Goal: Task Accomplishment & Management: Use online tool/utility

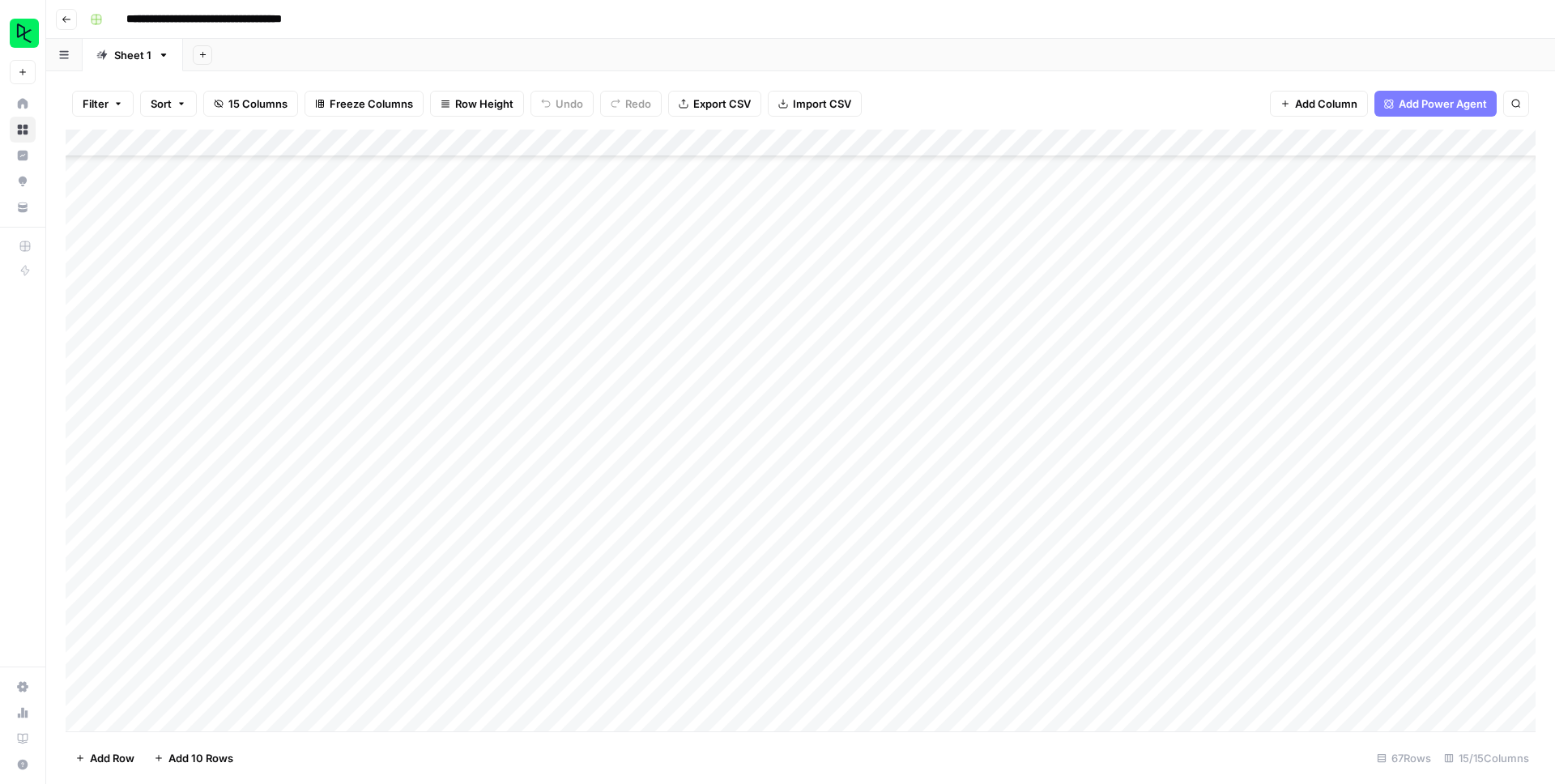
scroll to position [1296, 0]
click at [155, 717] on div "Add Column" at bounding box center [800, 430] width 1470 height 602
type input "1115605620891181000000000000000000000000000000000000000000000000000000000000000…"
click at [249, 687] on div "1115605620891181000000000000000000000000000000000000000000000000000000000000000…" at bounding box center [210, 693] width 177 height 26
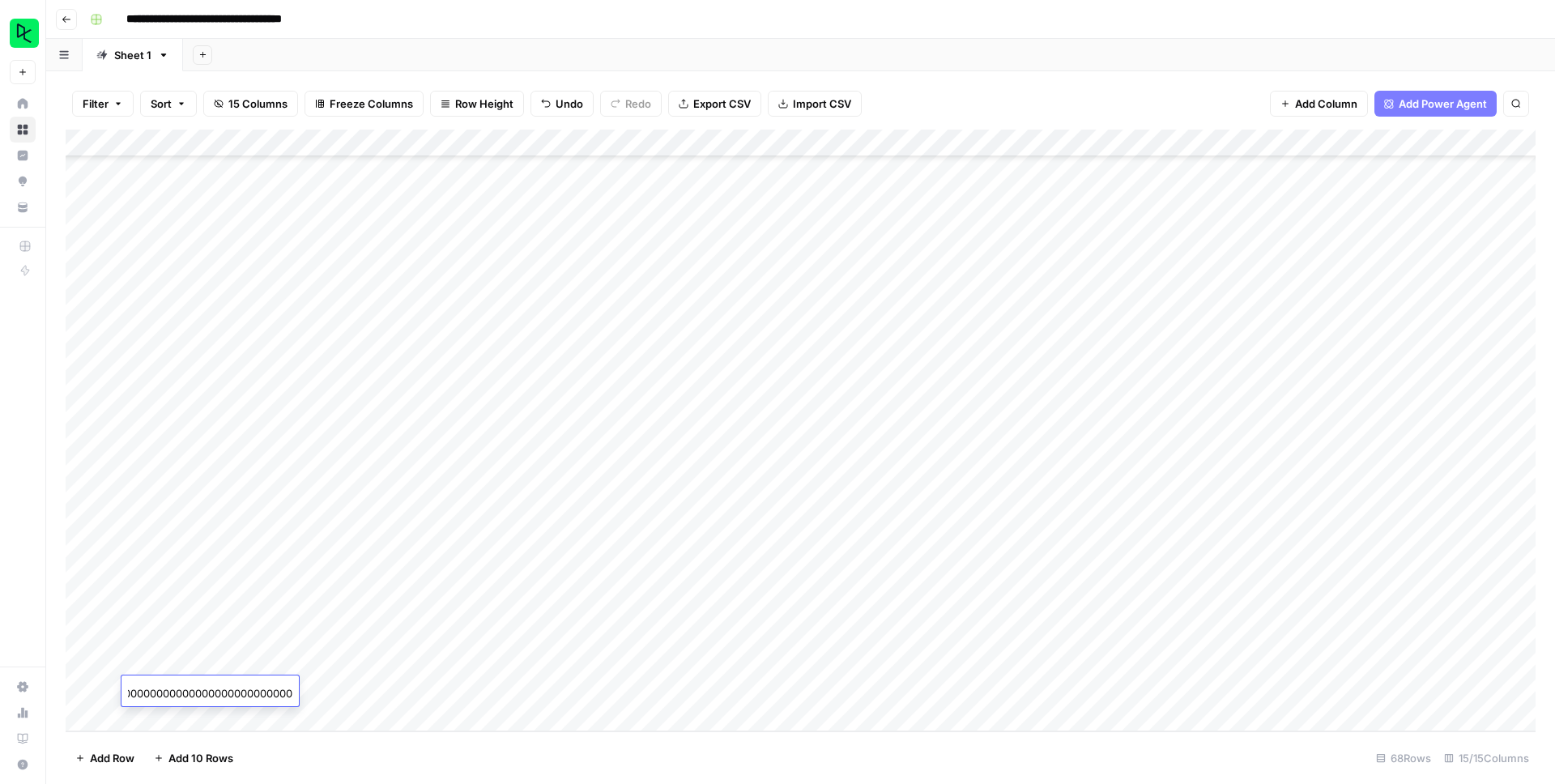
drag, startPoint x: 129, startPoint y: 692, endPoint x: 280, endPoint y: 696, distance: 151.1
click at [280, 696] on body "**********" at bounding box center [778, 392] width 1555 height 784
click at [274, 773] on footer "Add Row Add 10 Rows 68 Rows 15/15 Columns" at bounding box center [800, 757] width 1470 height 53
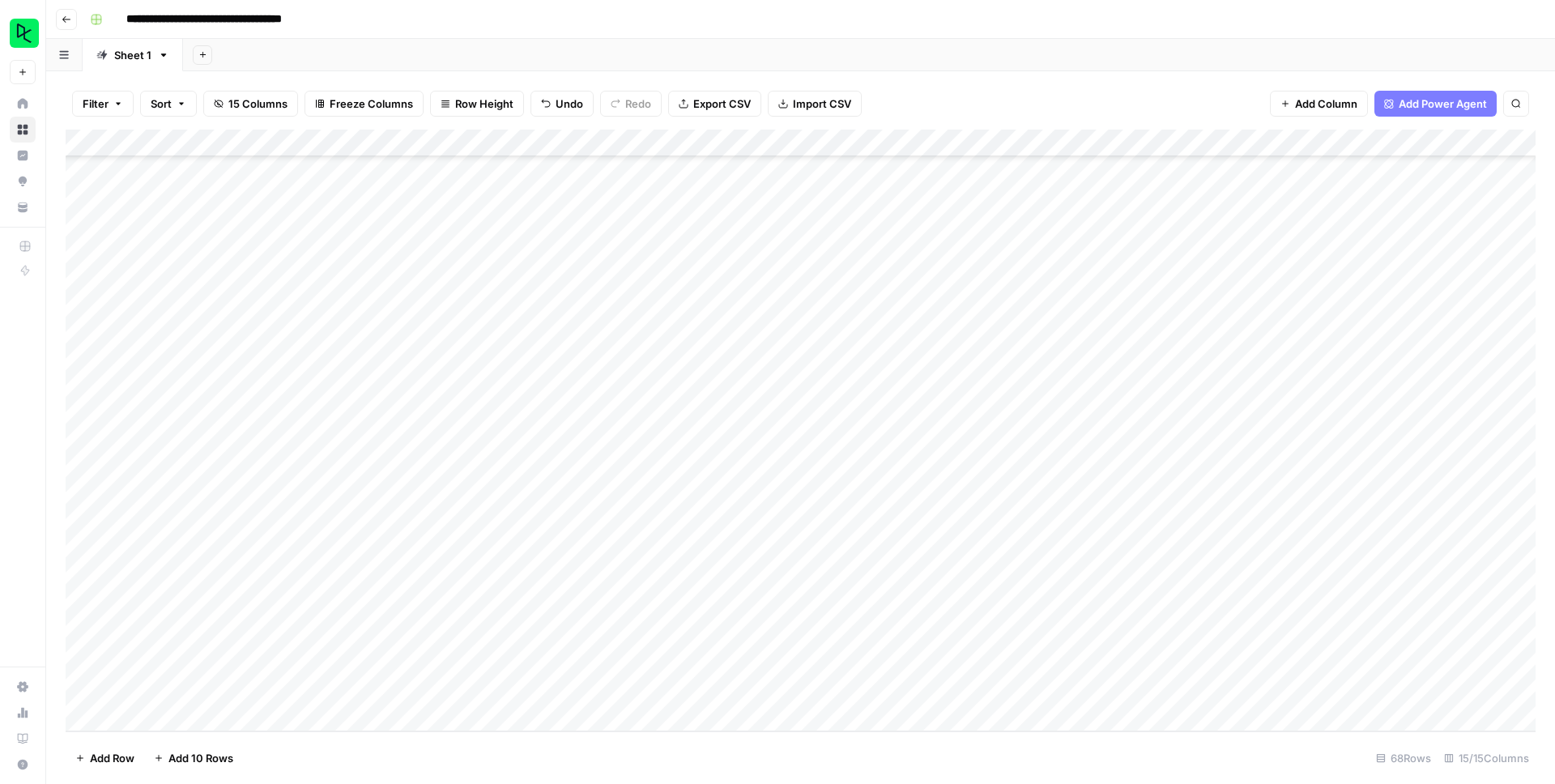
click at [196, 759] on span "Add 10 Rows" at bounding box center [201, 758] width 65 height 16
click at [212, 760] on span "Add 10 Rows" at bounding box center [201, 758] width 65 height 16
click at [180, 351] on div "Add Column" at bounding box center [800, 430] width 1470 height 602
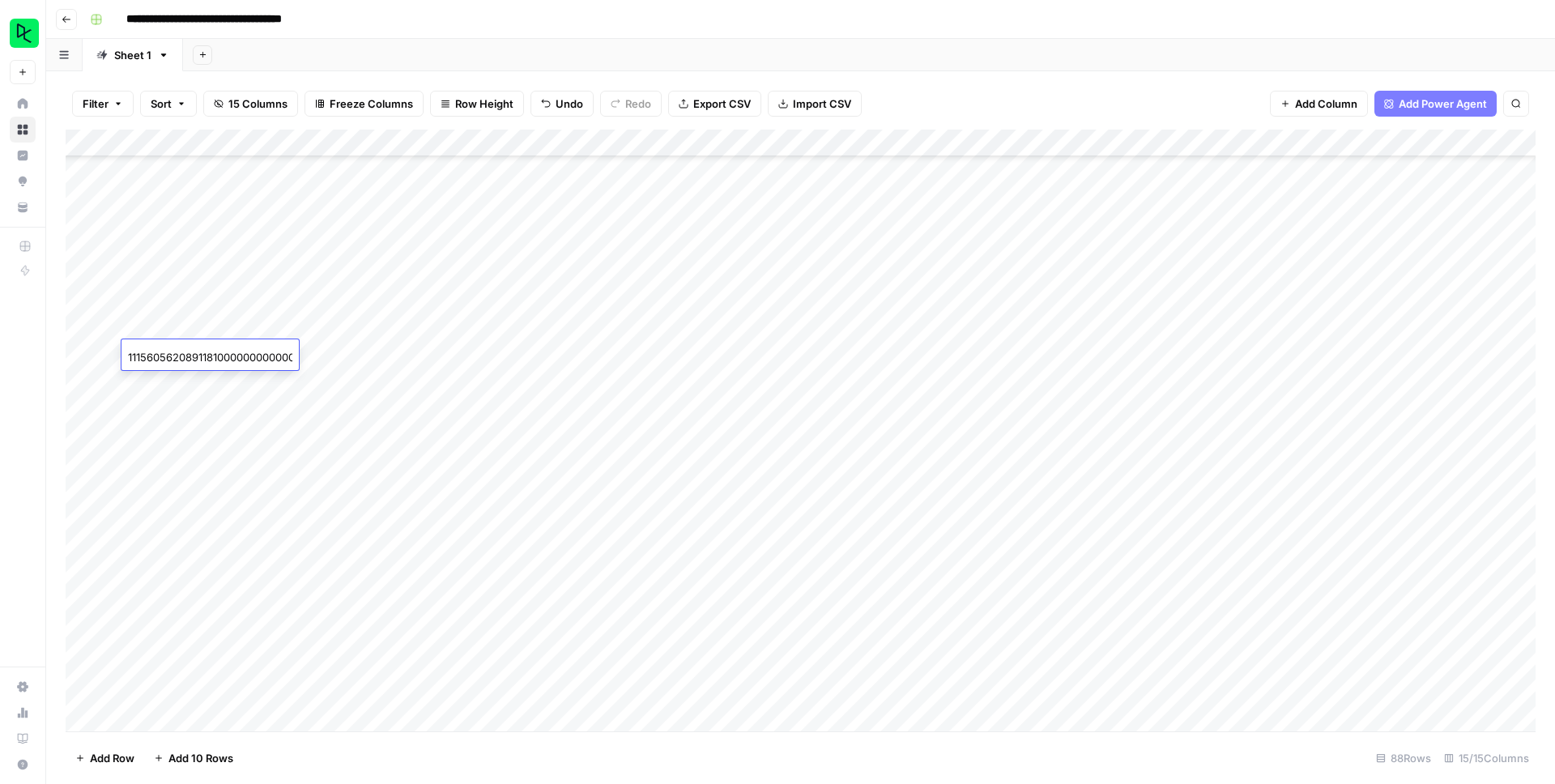
scroll to position [0, 595]
click at [230, 361] on input "1115605620891181000000000000000000000000000000000000000000000000000000000000000…" at bounding box center [210, 357] width 164 height 16
type input "1115605620891181000000000000000000000000000000000000000000000000000000000000000…"
click at [248, 356] on div "1115605620891181000000000000000000000000000000000000000000000000000000000000000…" at bounding box center [210, 357] width 177 height 26
drag, startPoint x: 129, startPoint y: 357, endPoint x: 275, endPoint y: 362, distance: 146.1
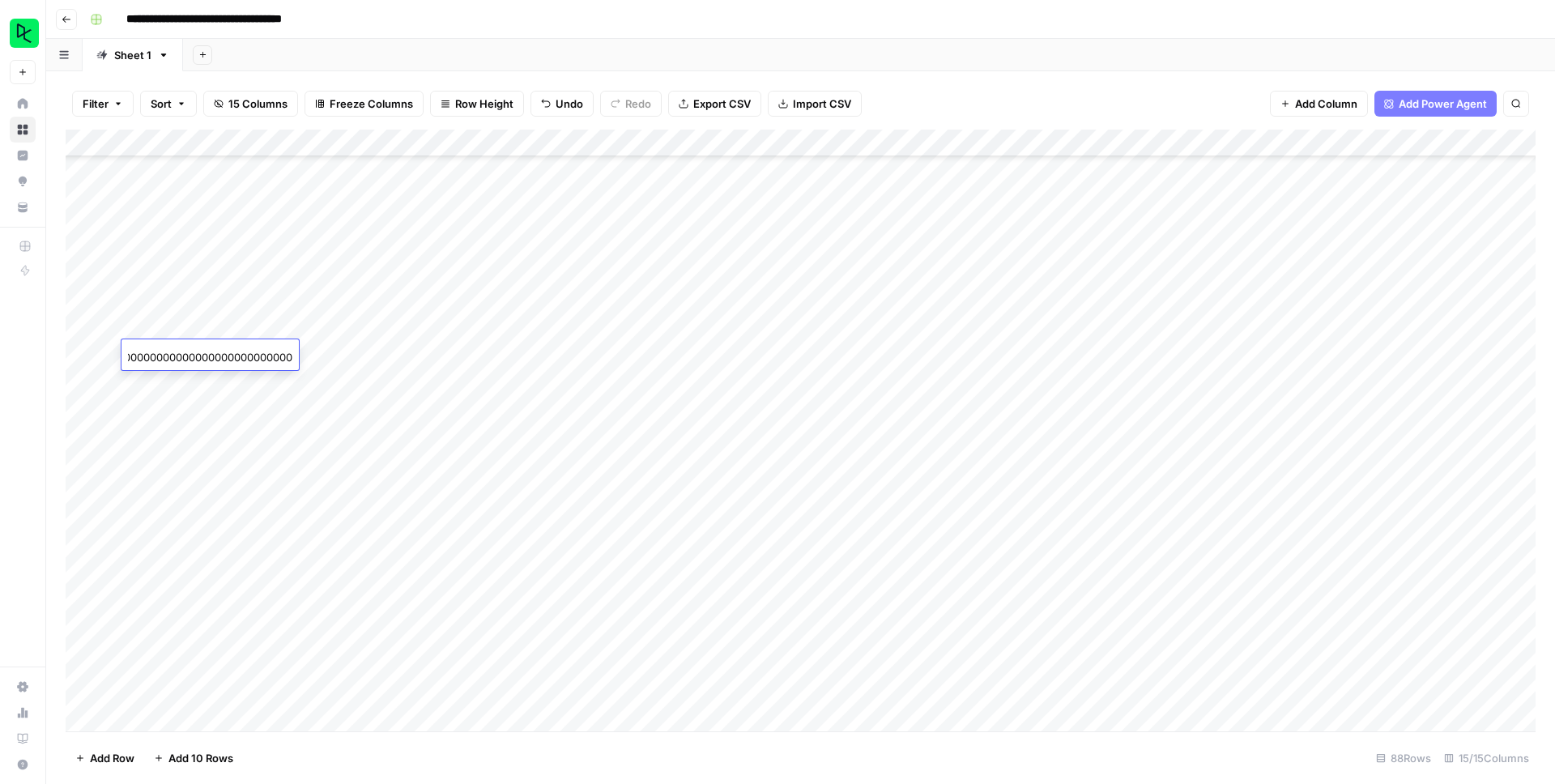
click at [275, 362] on body "**********" at bounding box center [778, 392] width 1555 height 784
click at [208, 348] on div at bounding box center [210, 357] width 177 height 26
click at [208, 357] on input "text" at bounding box center [210, 357] width 164 height 16
paste input "1115605620891181000000000000000000000000000000000000000000000000000000000000000…"
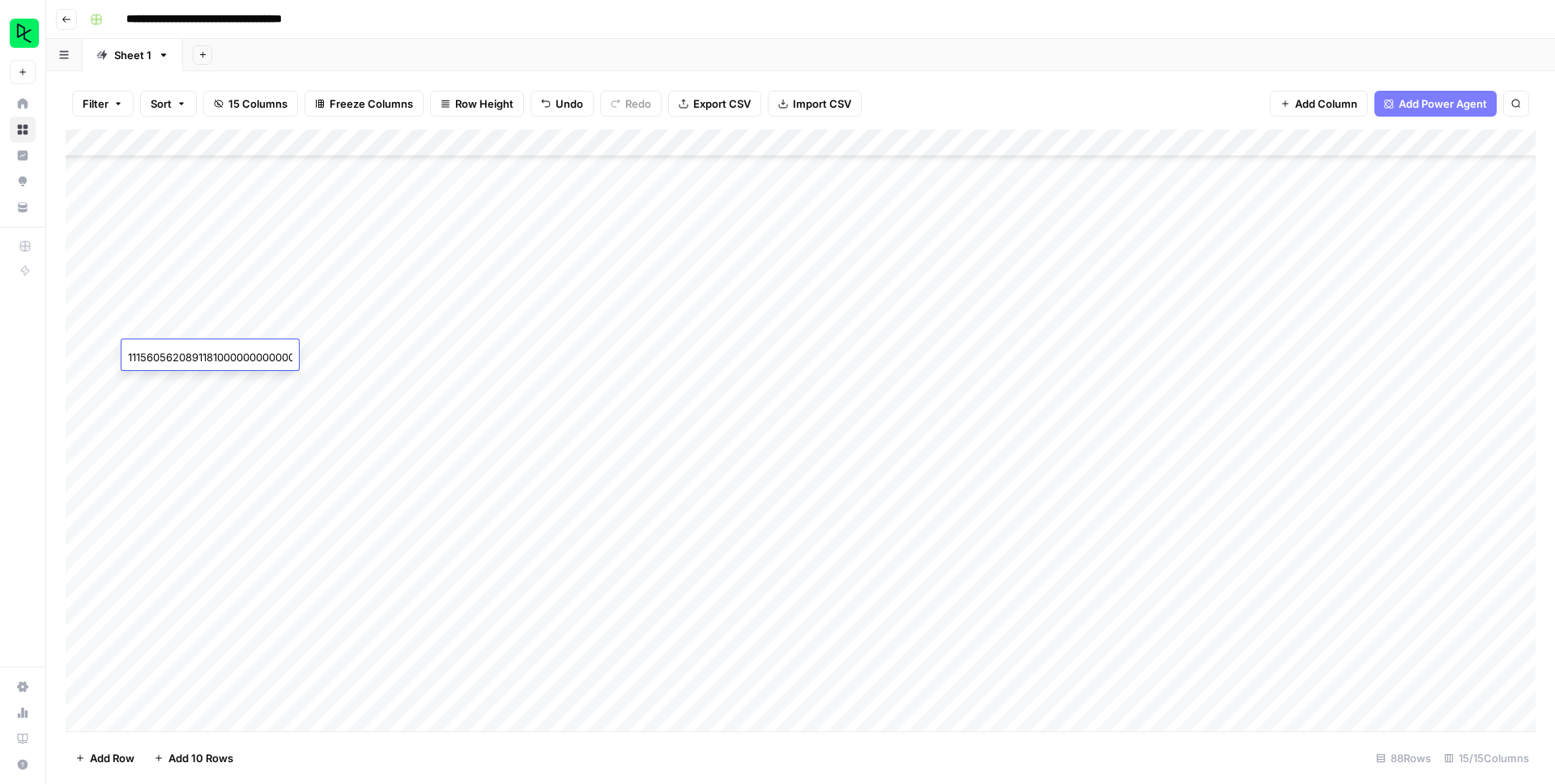
drag, startPoint x: 247, startPoint y: 358, endPoint x: 108, endPoint y: 353, distance: 139.1
click at [108, 353] on body "**********" at bounding box center [778, 392] width 1555 height 784
type input "0"
click at [148, 359] on input "0" at bounding box center [210, 357] width 164 height 16
paste input "1115605620891181000000000000000000000000000000000000000000000000000000000000000…"
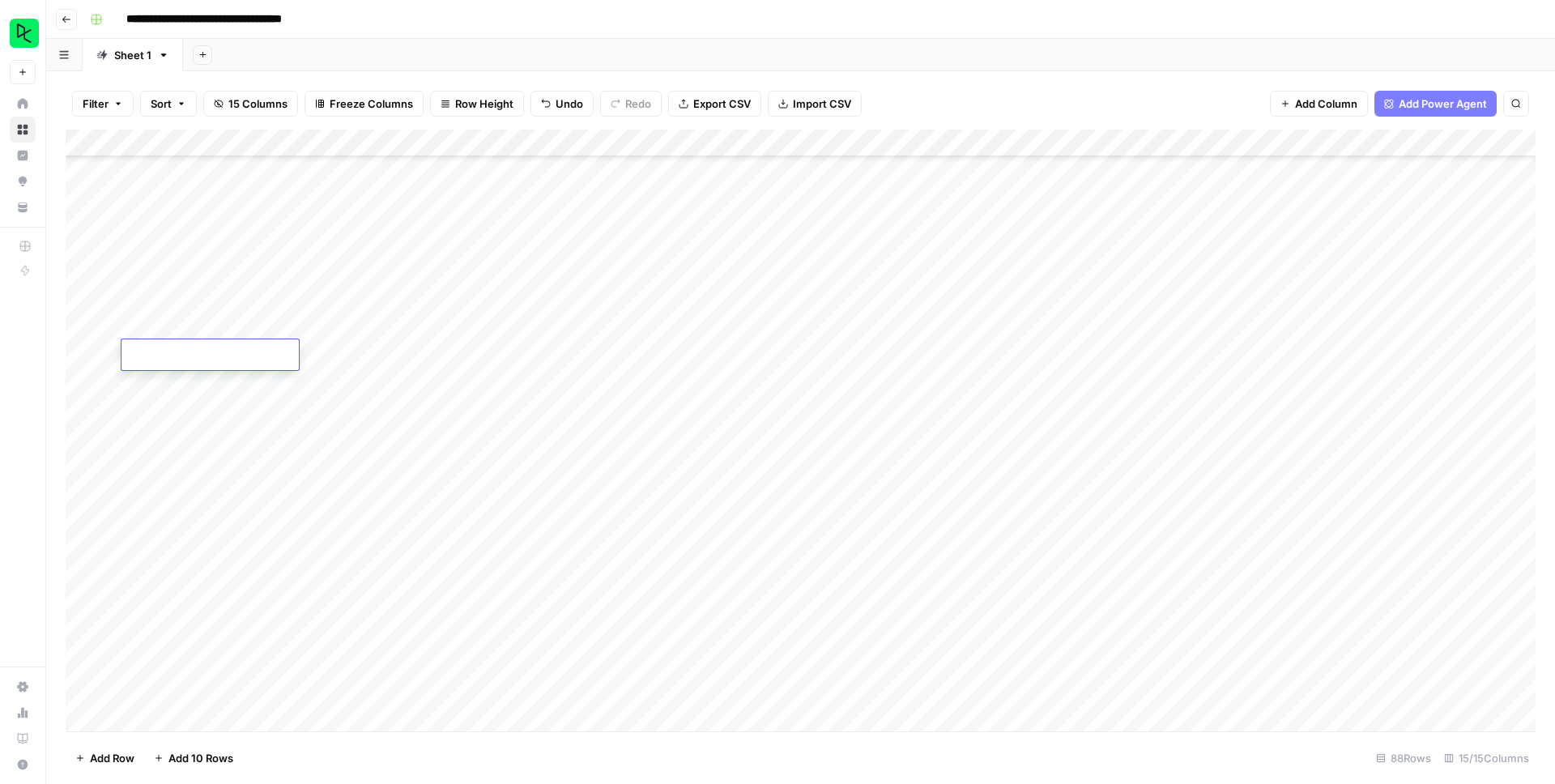
type input "1115605620891181000000000000000000000000000000000000000000000000000000000000000…"
click at [221, 410] on div "Add Column" at bounding box center [800, 430] width 1470 height 602
click at [216, 355] on div "Add Column" at bounding box center [800, 430] width 1470 height 602
click at [170, 385] on div "Add Column" at bounding box center [800, 430] width 1470 height 602
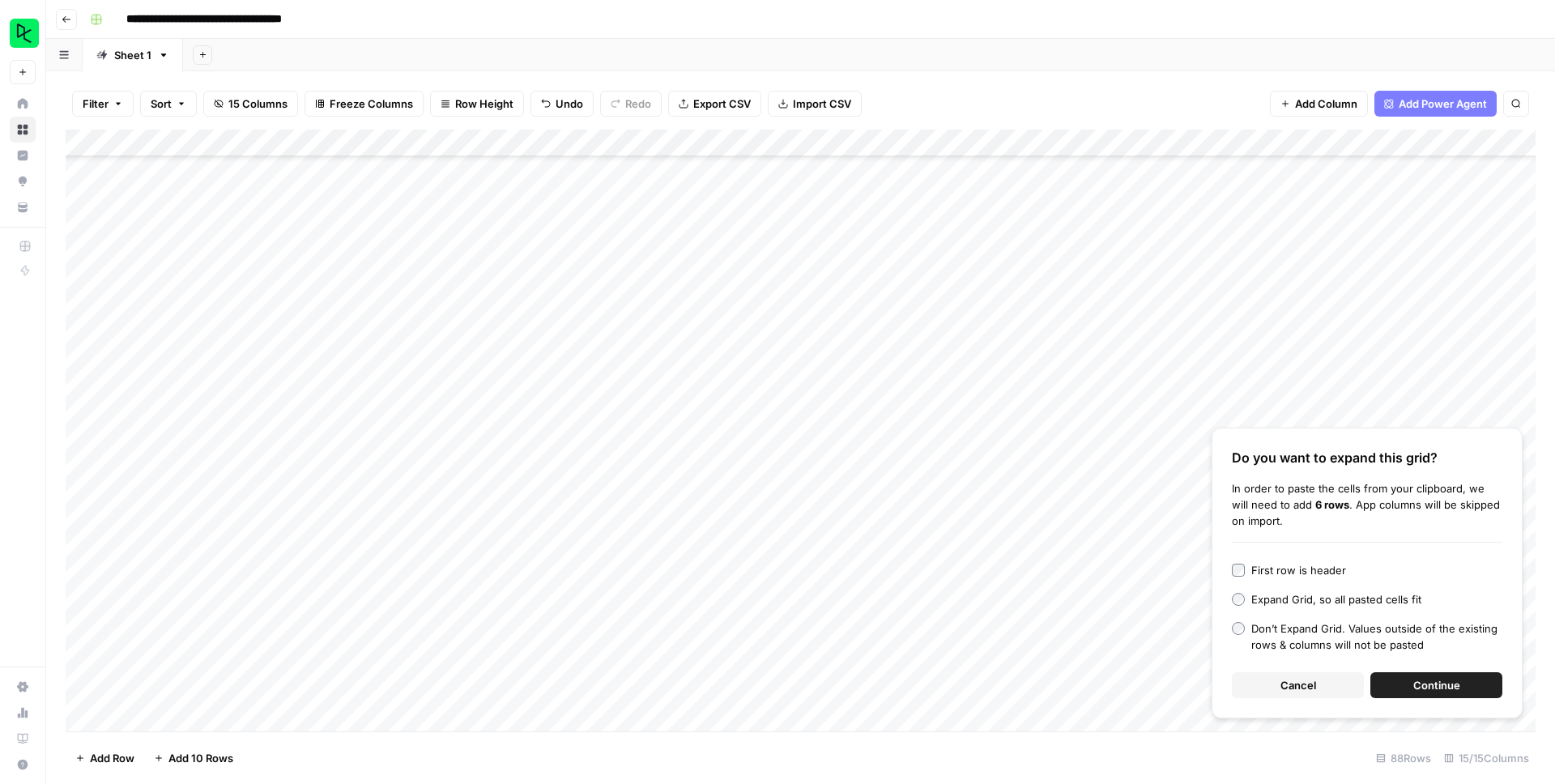
click at [1451, 687] on span "Continue" at bounding box center [1436, 685] width 47 height 16
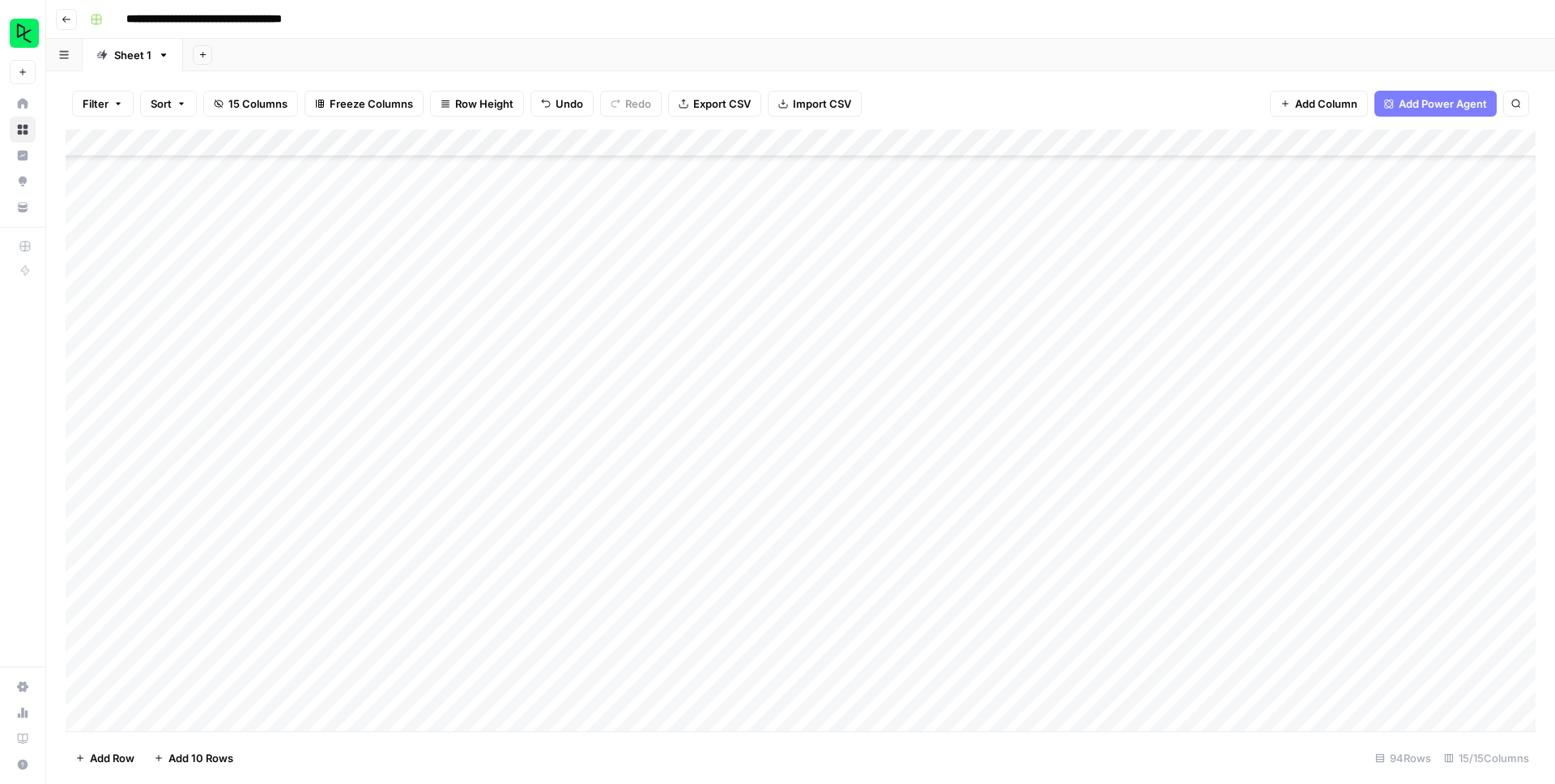
click at [76, 350] on div "Add Column" at bounding box center [800, 430] width 1470 height 602
click at [86, 353] on div "Add Column" at bounding box center [800, 430] width 1470 height 602
click at [111, 753] on span "Delete 1 Row" at bounding box center [107, 758] width 65 height 16
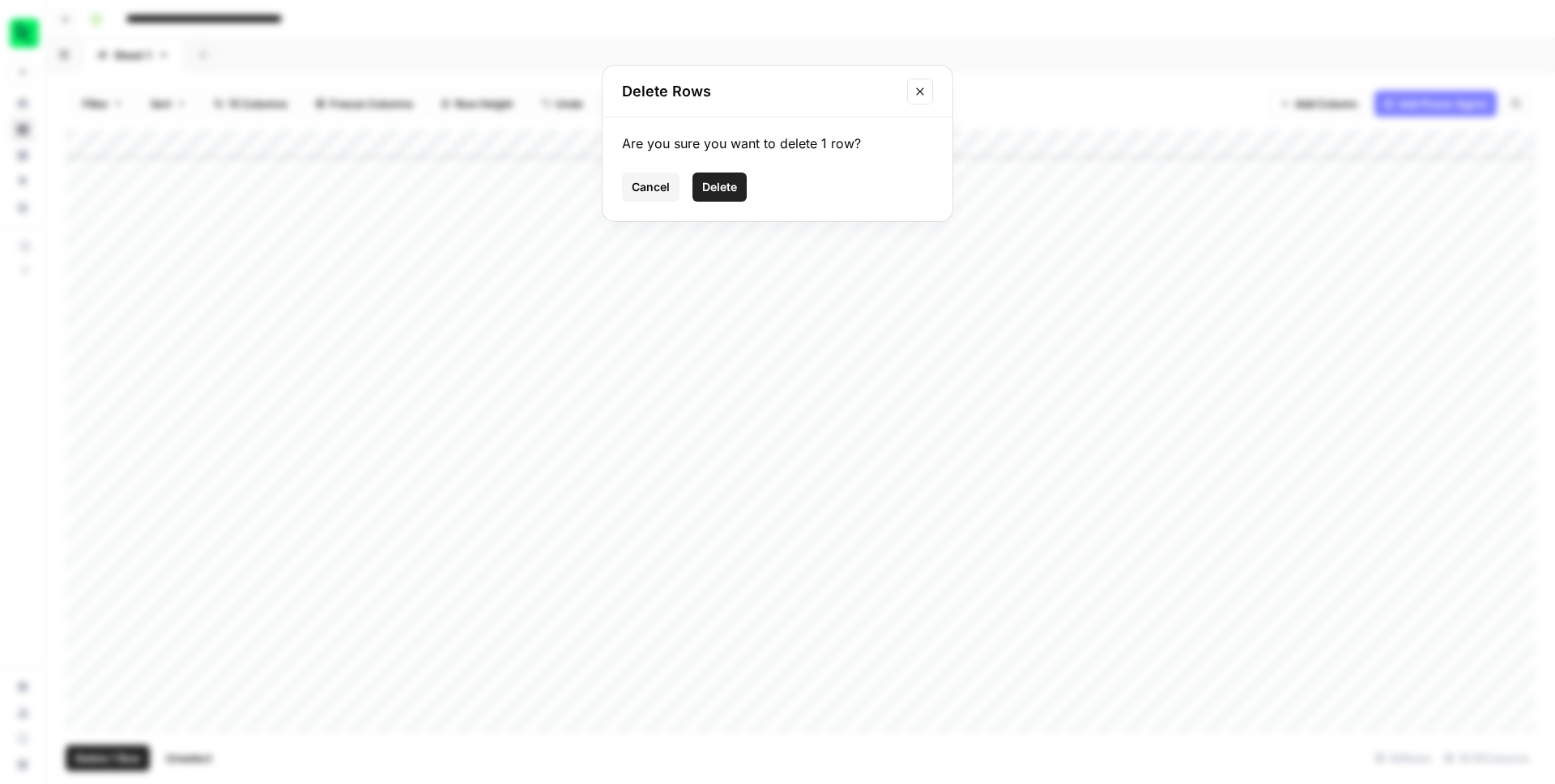
click at [730, 193] on span "Delete" at bounding box center [719, 187] width 35 height 16
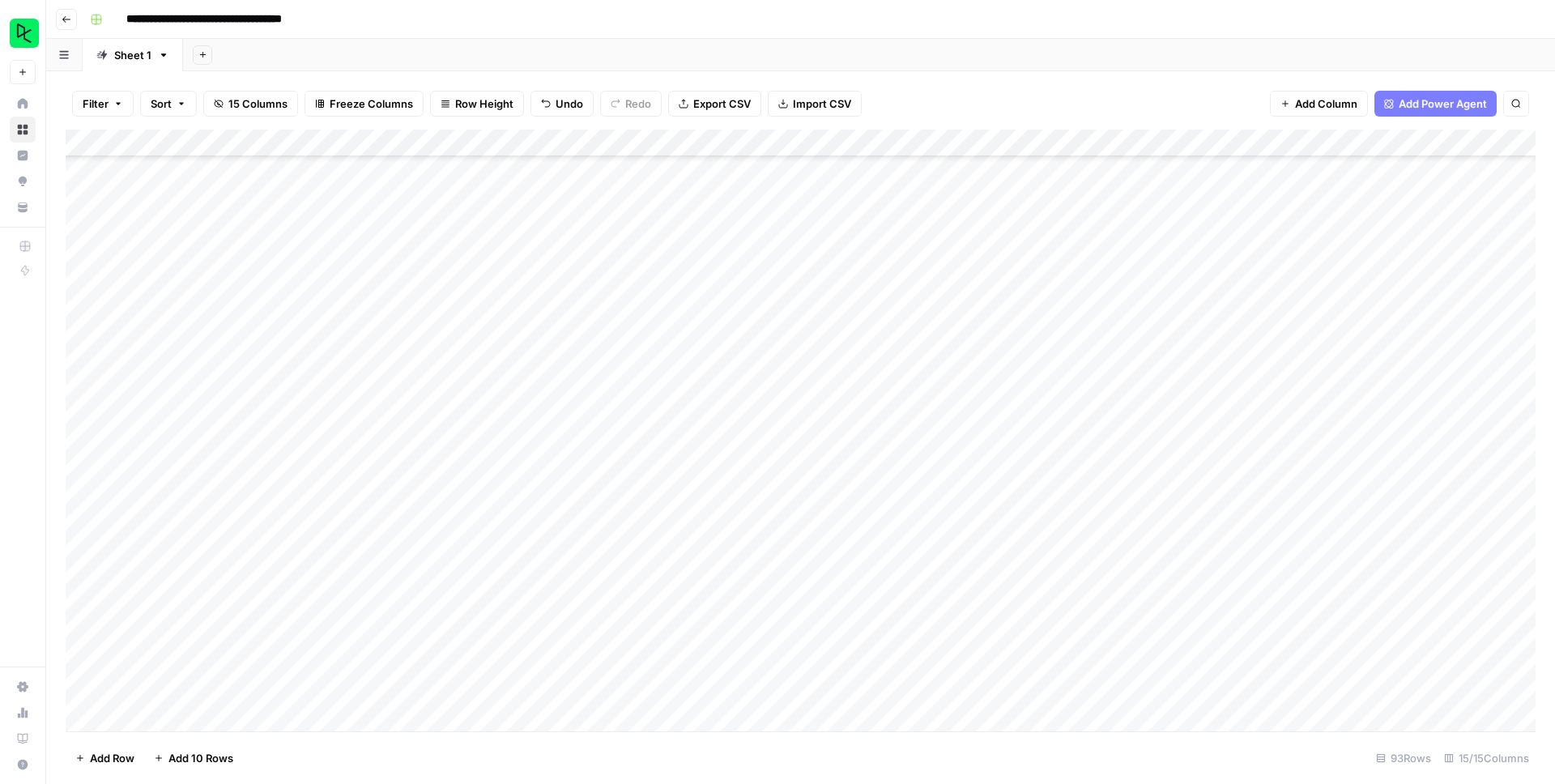
scroll to position [1774, 0]
click at [298, 236] on div "Add Column" at bounding box center [800, 430] width 1470 height 602
click at [566, 240] on div "Add Column" at bounding box center [800, 430] width 1470 height 602
click at [797, 344] on div "Add Column" at bounding box center [800, 430] width 1470 height 602
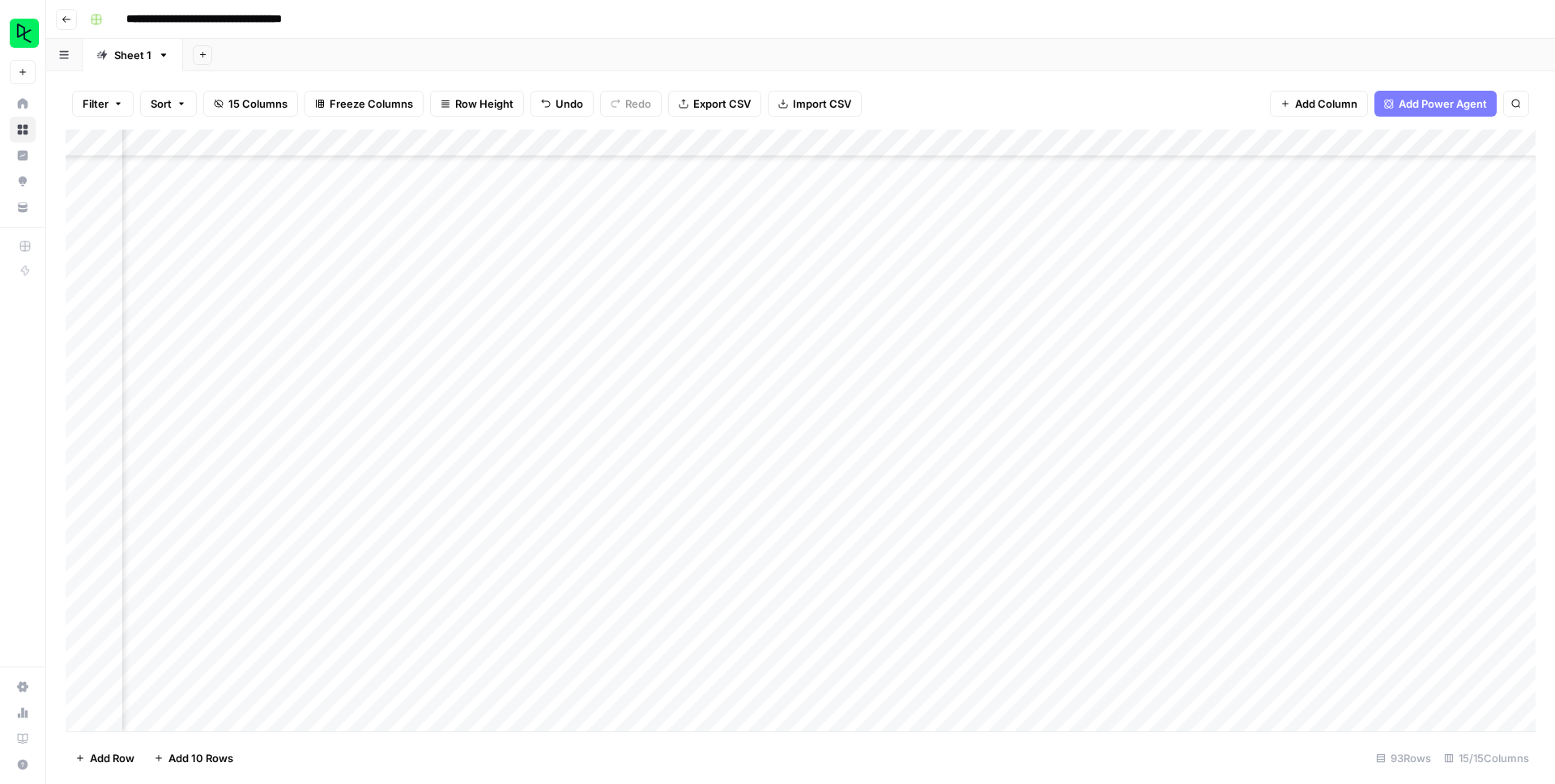
scroll to position [1799, 210]
click at [989, 212] on div "Add Column" at bounding box center [800, 430] width 1470 height 602
click at [994, 239] on div "Add Column" at bounding box center [800, 430] width 1470 height 602
click at [997, 267] on div "Add Column" at bounding box center [800, 430] width 1470 height 602
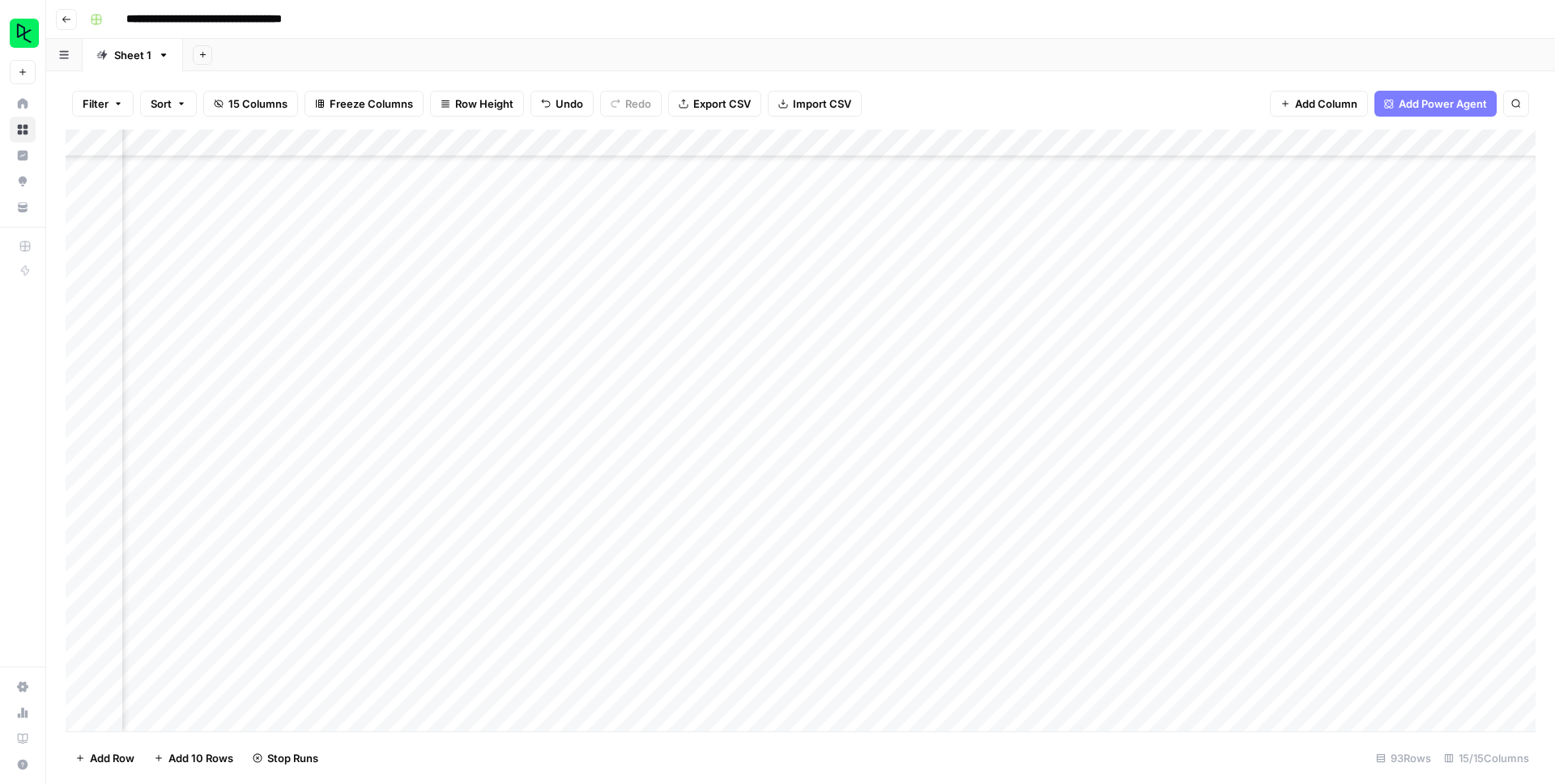
click at [997, 186] on div "Add Column" at bounding box center [800, 430] width 1470 height 602
click at [995, 214] on div "Add Column" at bounding box center [800, 430] width 1470 height 602
click at [996, 239] on div "Add Column" at bounding box center [800, 430] width 1470 height 602
click at [996, 267] on div "Add Column" at bounding box center [800, 430] width 1470 height 602
click at [997, 296] on div "Add Column" at bounding box center [800, 430] width 1470 height 602
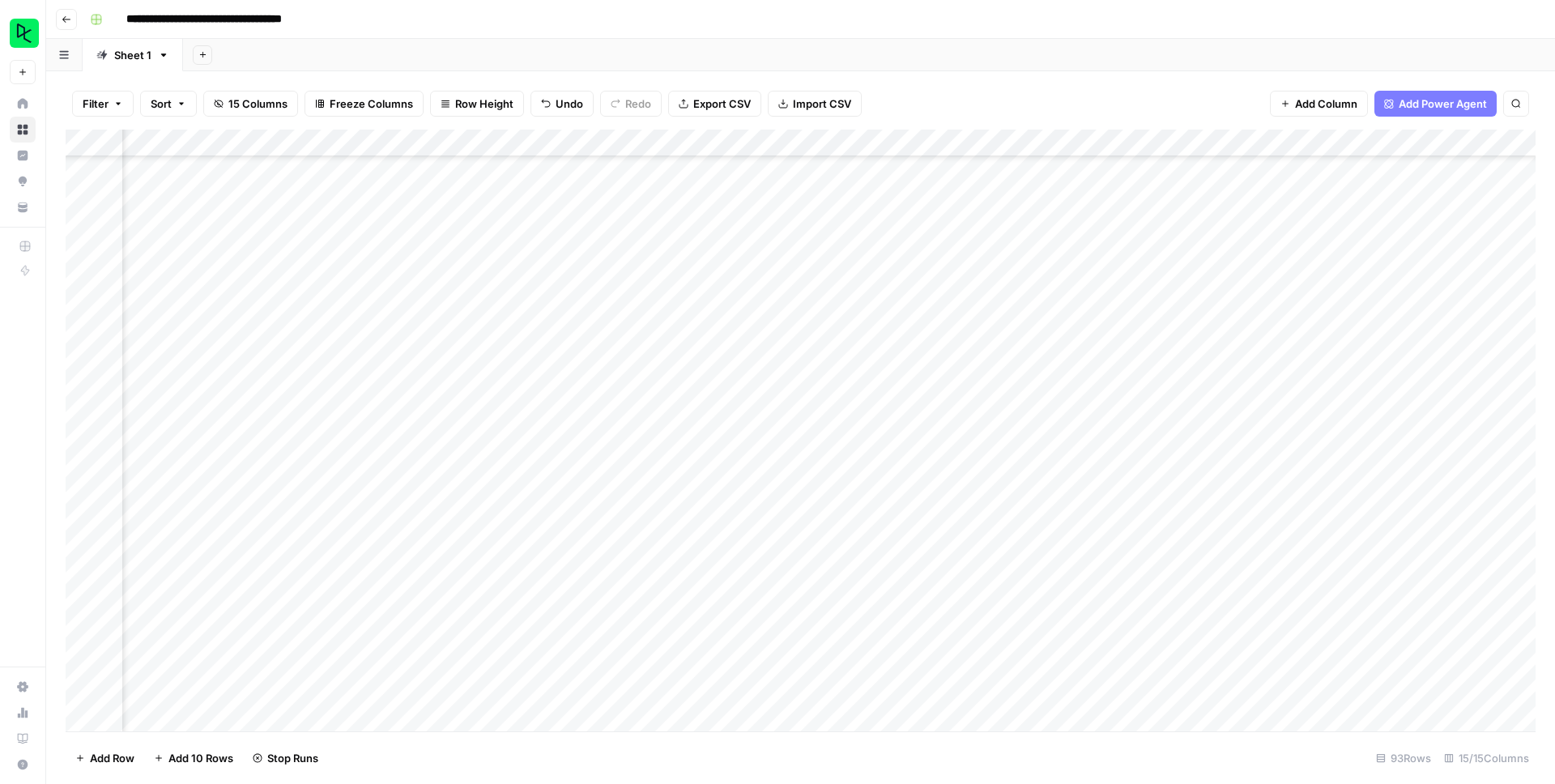
click at [992, 324] on div "Add Column" at bounding box center [800, 430] width 1470 height 602
click at [992, 350] on div "Add Column" at bounding box center [800, 430] width 1470 height 602
click at [992, 377] on div "Add Column" at bounding box center [800, 430] width 1470 height 602
click at [994, 405] on div "Add Column" at bounding box center [800, 430] width 1470 height 602
click at [995, 431] on div "Add Column" at bounding box center [800, 430] width 1470 height 602
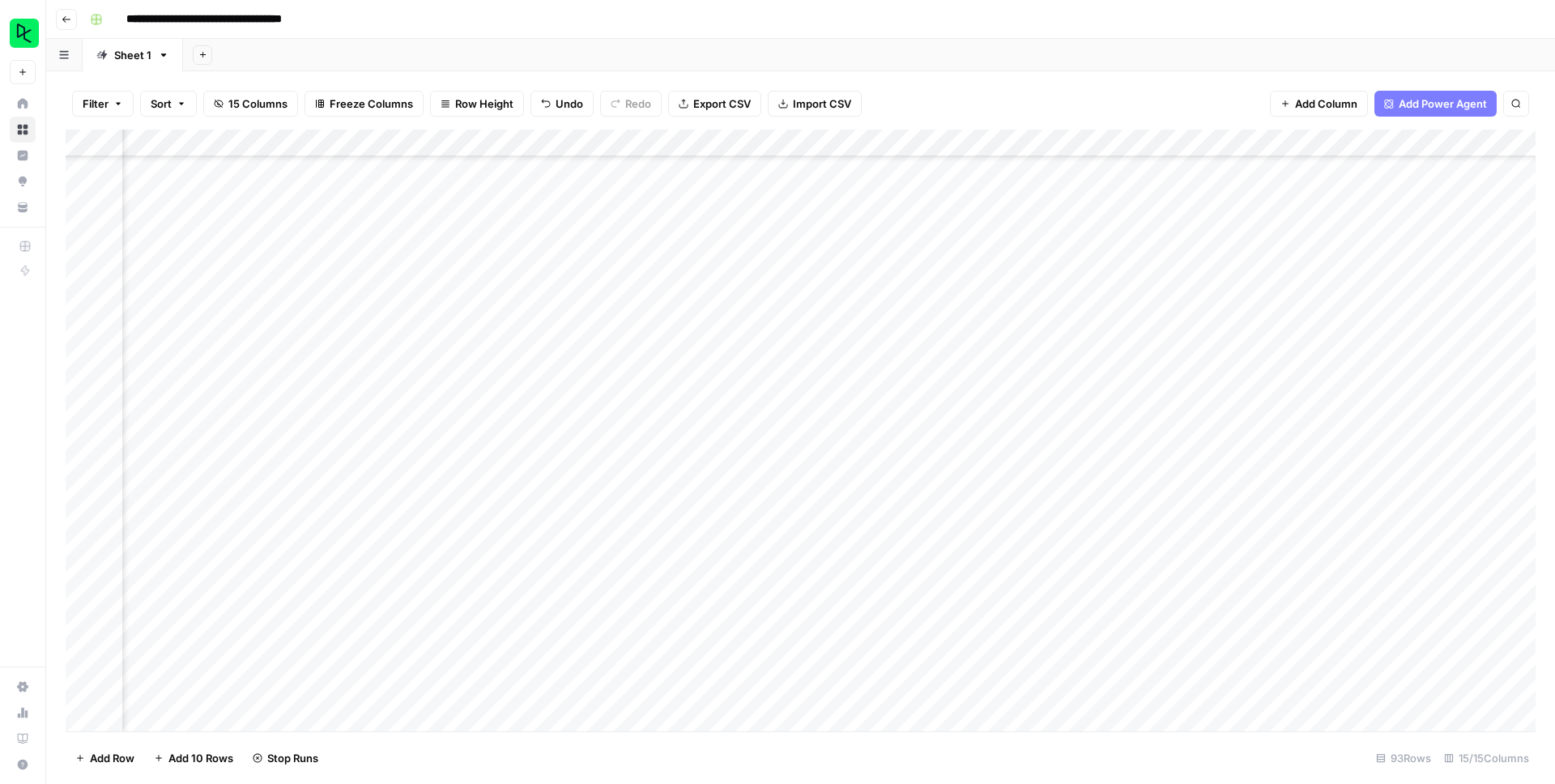
scroll to position [1990, 210]
click at [998, 382] on div "Add Column" at bounding box center [800, 430] width 1470 height 602
click at [989, 383] on div "Add Column" at bounding box center [800, 430] width 1470 height 602
click at [994, 413] on div "Add Column" at bounding box center [800, 430] width 1470 height 602
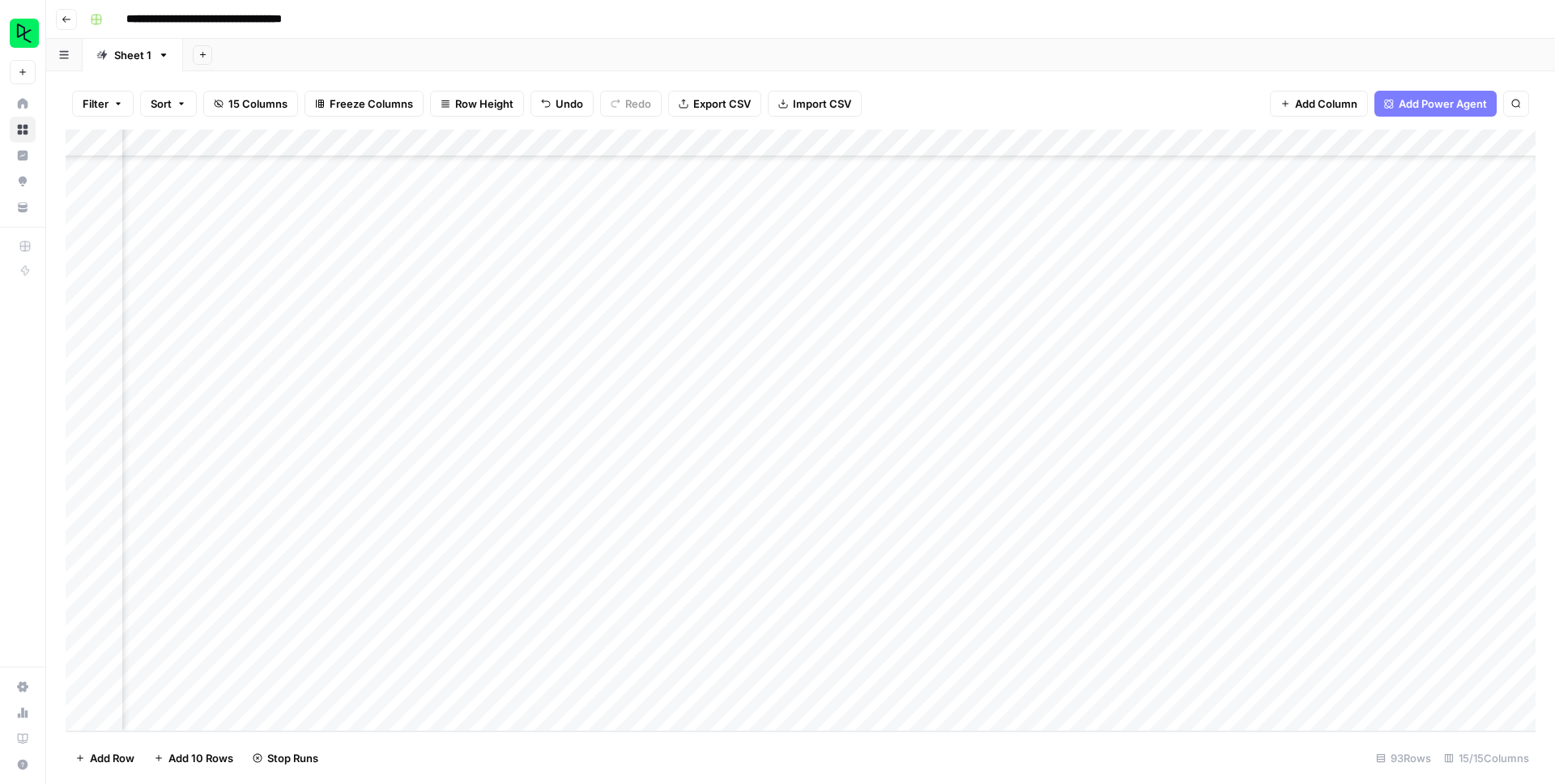
click at [993, 441] on div "Add Column" at bounding box center [800, 430] width 1470 height 602
click at [993, 468] on div "Add Column" at bounding box center [800, 430] width 1470 height 602
click at [992, 497] on div "Add Column" at bounding box center [800, 430] width 1470 height 602
click at [992, 525] on div "Add Column" at bounding box center [800, 430] width 1470 height 602
click at [992, 551] on div "Add Column" at bounding box center [800, 430] width 1470 height 602
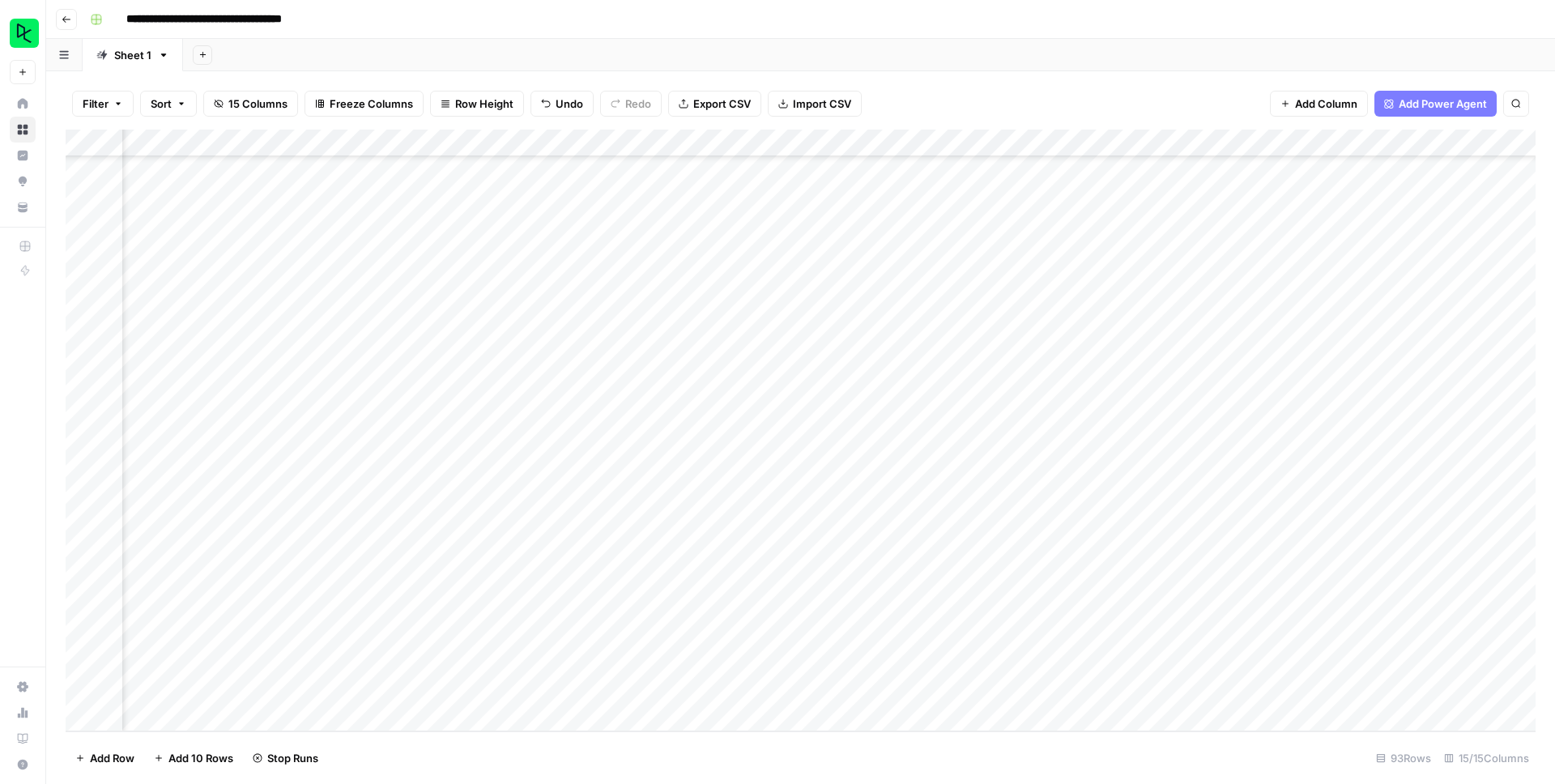
click at [996, 578] on div "Add Column" at bounding box center [800, 430] width 1470 height 602
click at [1054, 608] on div "Add Column" at bounding box center [800, 430] width 1470 height 602
click at [1052, 636] on div "Add Column" at bounding box center [800, 430] width 1470 height 602
click at [1052, 662] on div "Add Column" at bounding box center [800, 430] width 1470 height 602
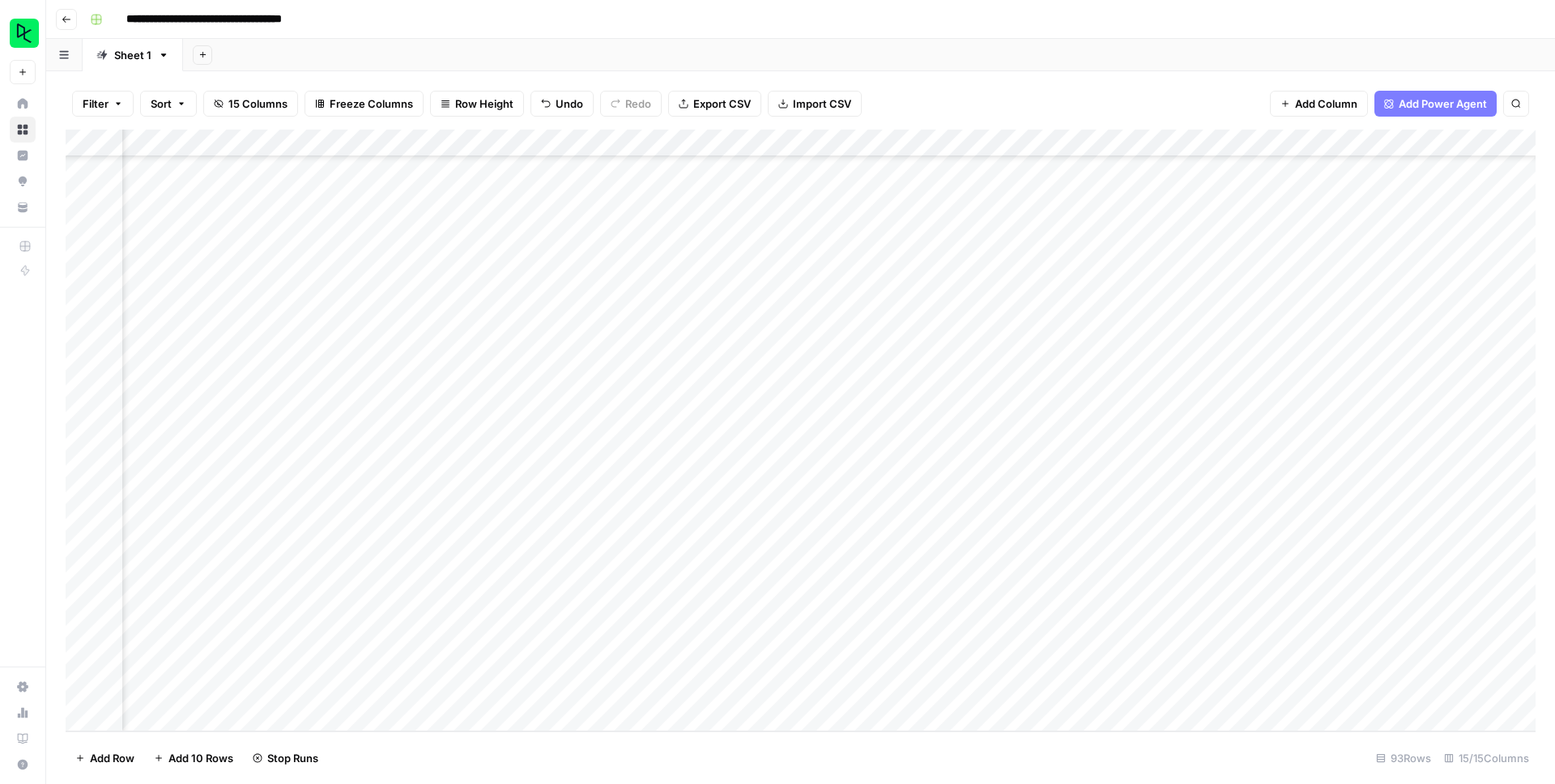
click at [1056, 690] on div "Add Column" at bounding box center [800, 430] width 1470 height 602
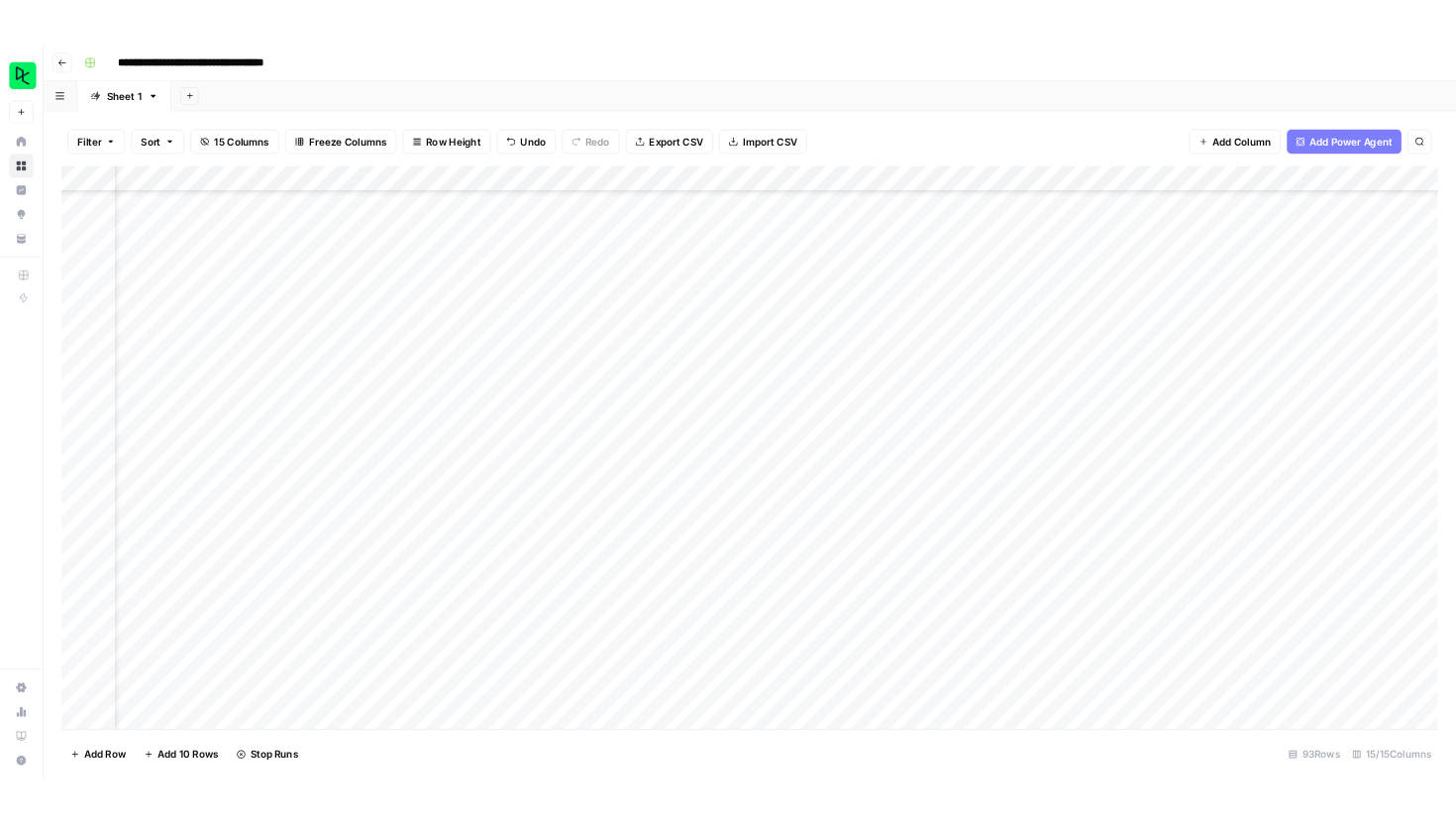
scroll to position [2167, 0]
